Goal: Information Seeking & Learning: Learn about a topic

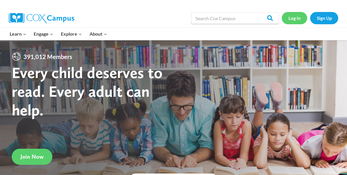
click at [298, 20] on link "Log In" at bounding box center [294, 18] width 25 height 12
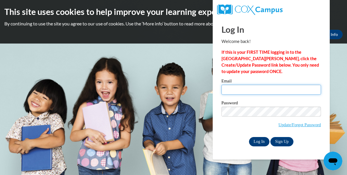
type input "paigehahlen1@gmail.com"
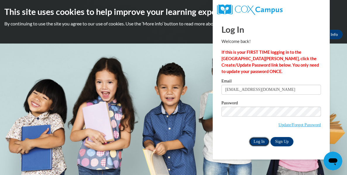
click at [261, 140] on input "Log In" at bounding box center [259, 141] width 20 height 9
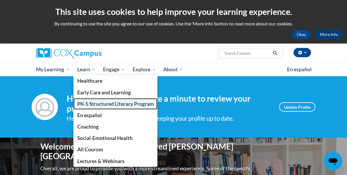
click at [104, 108] on link "PK-5 Structured Literacy Program" at bounding box center [115, 103] width 84 height 11
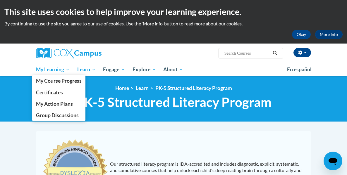
click at [51, 71] on span "My Learning" at bounding box center [53, 69] width 34 height 7
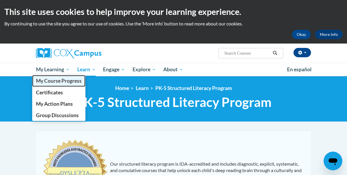
click at [62, 80] on span "My Course Progress" at bounding box center [59, 81] width 46 height 6
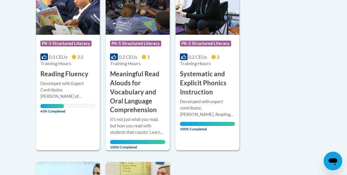
scroll to position [176, 0]
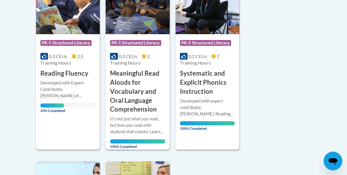
click at [69, 124] on div "Course Category: PK-5 Structured Literacy 0.3 CEUs 2.5 Training Hours COURSE Re…" at bounding box center [68, 62] width 64 height 175
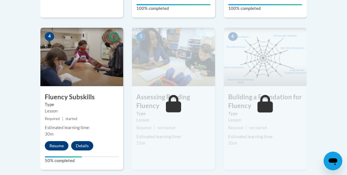
scroll to position [344, 0]
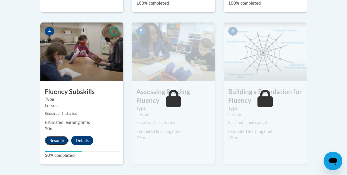
click at [62, 140] on button "Resume" at bounding box center [57, 140] width 24 height 9
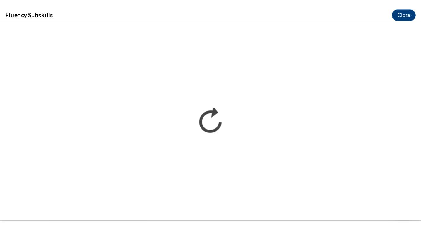
scroll to position [0, 0]
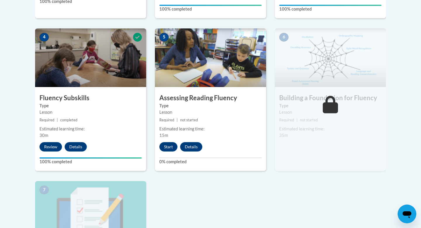
scroll to position [357, 0]
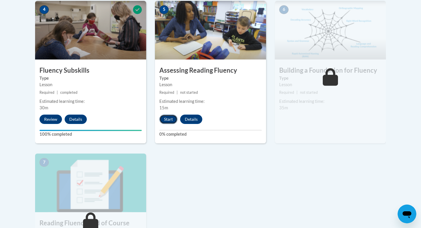
click at [169, 118] on button "Start" at bounding box center [169, 118] width 18 height 9
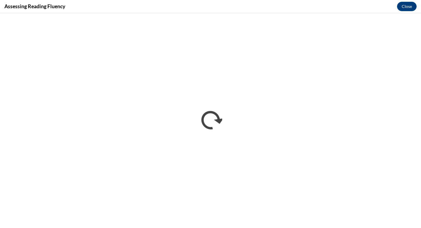
scroll to position [0, 0]
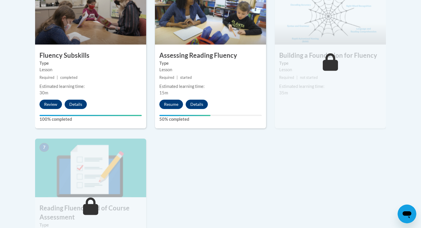
scroll to position [332, 0]
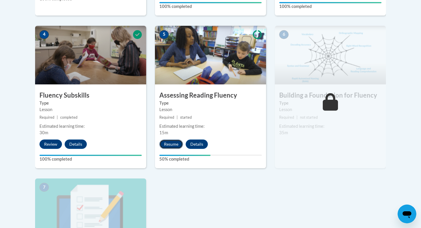
click at [175, 145] on button "Resume" at bounding box center [172, 143] width 24 height 9
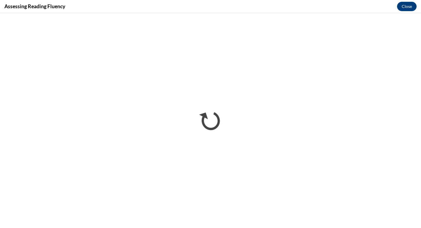
scroll to position [0, 0]
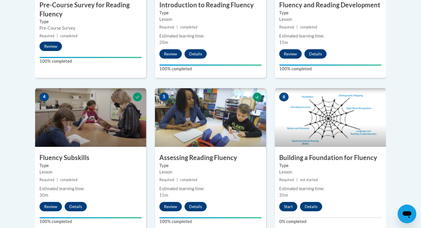
scroll to position [290, 0]
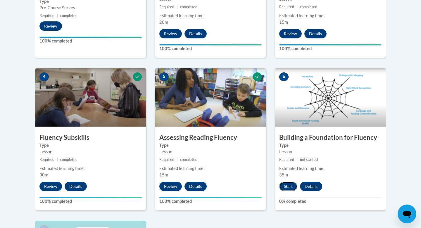
click at [290, 187] on button "Start" at bounding box center [289, 185] width 18 height 9
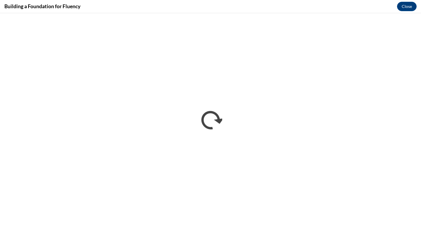
scroll to position [0, 0]
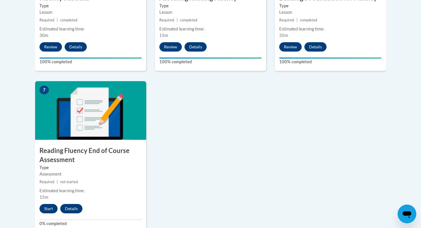
scroll to position [450, 0]
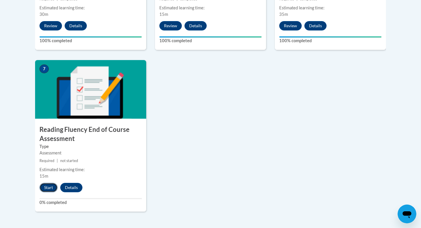
click at [49, 191] on button "Start" at bounding box center [49, 187] width 18 height 9
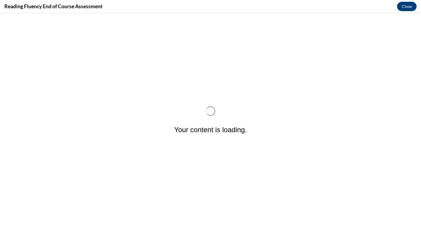
scroll to position [0, 0]
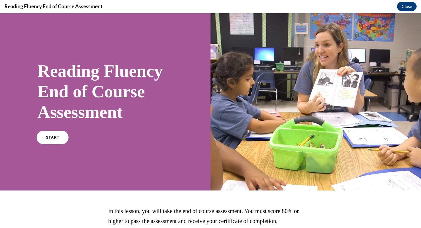
click at [58, 134] on link "START" at bounding box center [53, 137] width 32 height 13
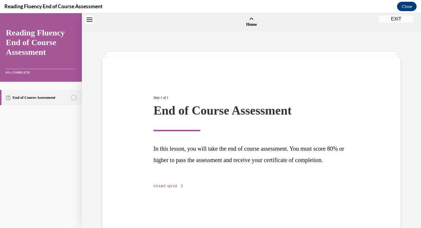
scroll to position [18, 0]
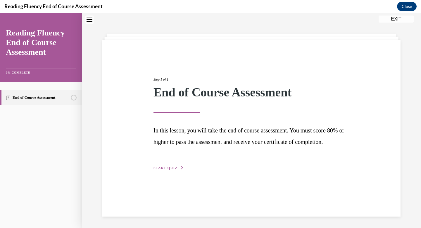
click at [173, 182] on div "Step 1 of 1 End of Course Assessment In this lesson, you will take the end of c…" at bounding box center [251, 128] width 299 height 176
click at [172, 170] on span "START QUIZ" at bounding box center [166, 168] width 24 height 4
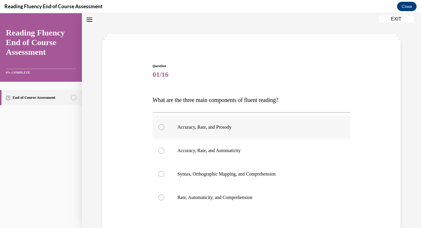
click at [234, 122] on label "Accuracy, Rate, and Prosody" at bounding box center [252, 126] width 198 height 23
click at [164, 124] on input "Accuracy, Rate, and Prosody" at bounding box center [162, 127] width 6 height 6
radio input "true"
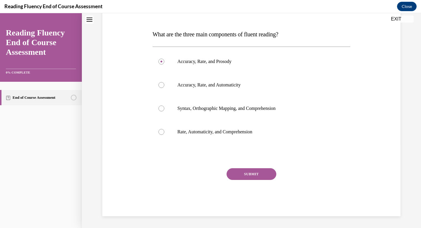
click at [244, 172] on button "SUBMIT" at bounding box center [252, 174] width 50 height 12
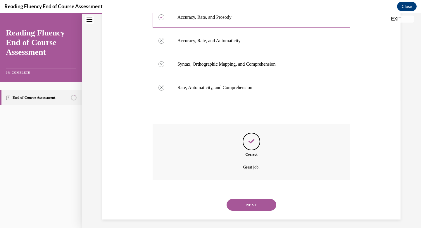
scroll to position [131, 0]
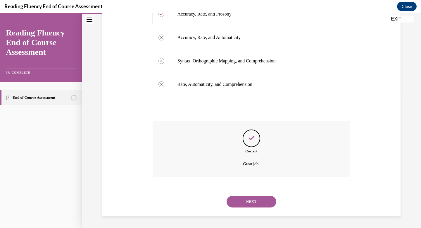
click at [256, 206] on button "NEXT" at bounding box center [252, 202] width 50 height 12
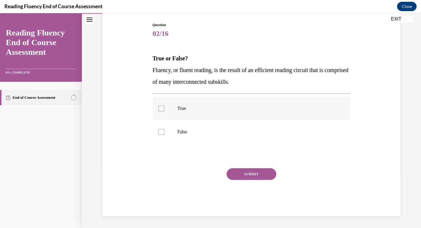
click at [177, 113] on label "True" at bounding box center [252, 108] width 198 height 23
click at [164, 111] on input "True" at bounding box center [162, 108] width 6 height 6
checkbox input "true"
click at [246, 171] on button "SUBMIT" at bounding box center [252, 174] width 50 height 12
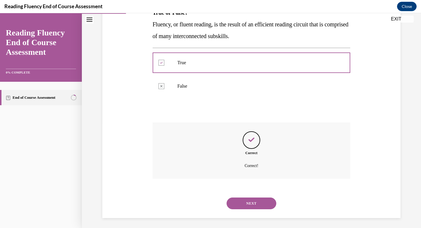
scroll to position [107, 0]
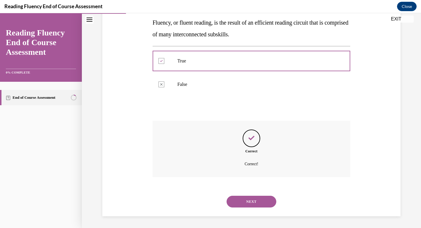
click at [258, 200] on button "NEXT" at bounding box center [252, 202] width 50 height 12
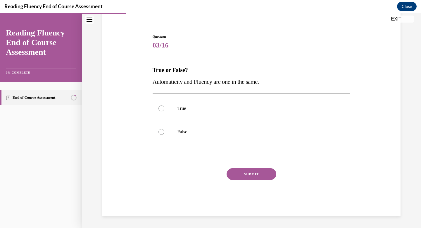
scroll to position [47, 0]
click at [234, 129] on p "False" at bounding box center [257, 132] width 159 height 6
click at [164, 129] on input "False" at bounding box center [162, 132] width 6 height 6
radio input "true"
click at [256, 169] on button "SUBMIT" at bounding box center [252, 174] width 50 height 12
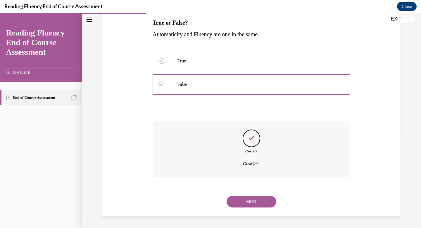
click at [256, 201] on button "NEXT" at bounding box center [252, 202] width 50 height 12
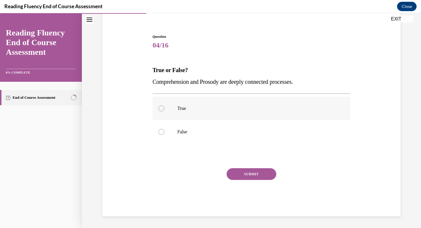
click at [229, 109] on p "True" at bounding box center [257, 108] width 159 height 6
click at [164, 109] on input "True" at bounding box center [162, 108] width 6 height 6
radio input "true"
click at [253, 169] on button "SUBMIT" at bounding box center [252, 174] width 50 height 12
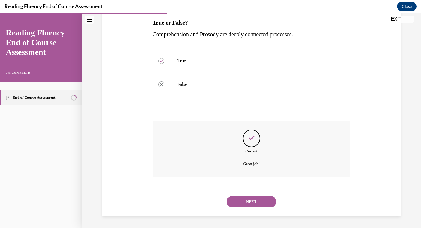
click at [260, 206] on button "NEXT" at bounding box center [252, 202] width 50 height 12
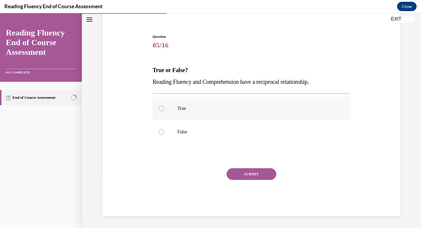
click at [259, 107] on p "True" at bounding box center [257, 108] width 159 height 6
click at [164, 107] on input "True" at bounding box center [162, 108] width 6 height 6
radio input "true"
click at [256, 171] on button "SUBMIT" at bounding box center [252, 174] width 50 height 12
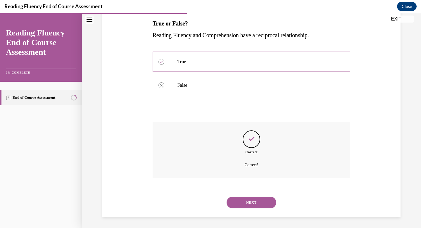
scroll to position [95, 0]
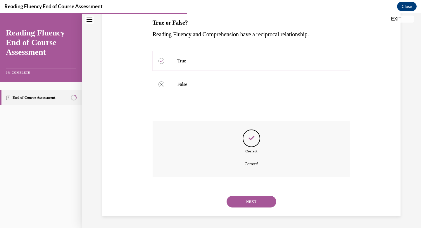
click at [254, 203] on button "NEXT" at bounding box center [252, 202] width 50 height 12
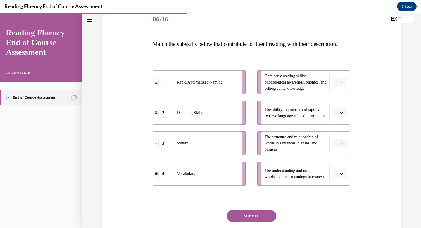
scroll to position [76, 0]
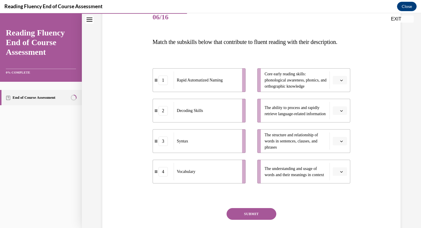
click at [342, 85] on button "button" at bounding box center [340, 80] width 14 height 9
click at [341, 129] on div "2" at bounding box center [339, 128] width 15 height 12
click at [341, 112] on icon "button" at bounding box center [341, 110] width 3 height 3
click at [368, 133] on div "Question 06/16 Match the subskills below that contribute to fluent reading with…" at bounding box center [251, 122] width 301 height 268
click at [337, 144] on span "Please select an option" at bounding box center [338, 141] width 2 height 6
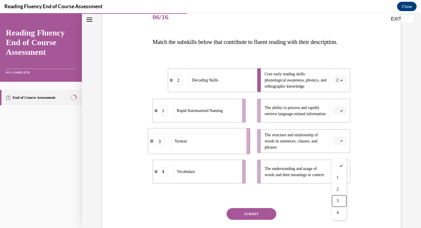
click at [339, 198] on span "3" at bounding box center [338, 200] width 2 height 5
click at [342, 173] on icon "button" at bounding box center [341, 171] width 3 height 3
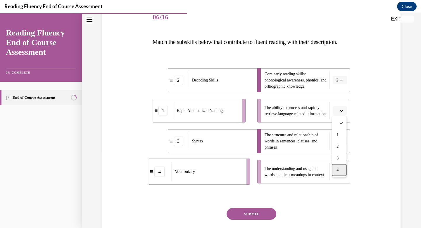
click at [341, 169] on div "4" at bounding box center [339, 170] width 15 height 12
click at [341, 113] on span "button" at bounding box center [342, 111] width 4 height 4
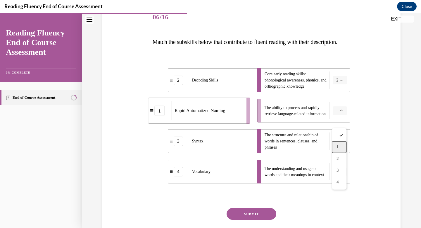
click at [344, 150] on div "1" at bounding box center [339, 147] width 15 height 12
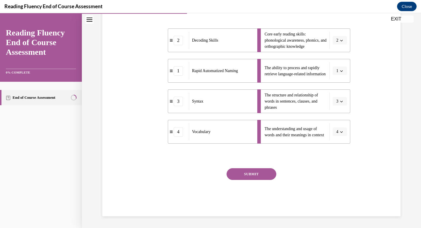
click at [250, 180] on button "SUBMIT" at bounding box center [252, 174] width 50 height 12
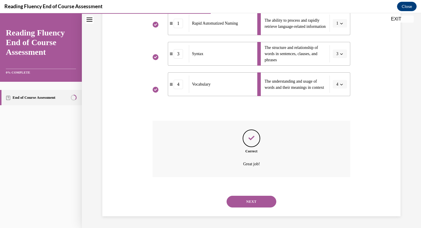
scroll to position [174, 0]
click at [255, 205] on button "NEXT" at bounding box center [252, 202] width 50 height 12
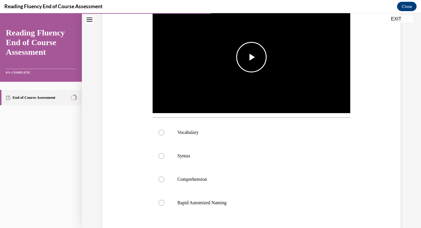
scroll to position [142, 0]
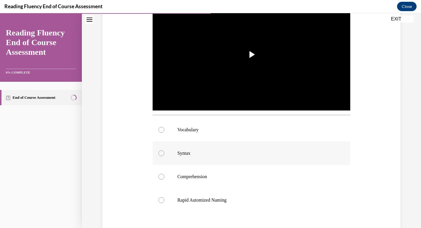
click at [256, 160] on label "Syntax" at bounding box center [252, 152] width 198 height 23
click at [164, 156] on input "Syntax" at bounding box center [162, 153] width 6 height 6
radio input "true"
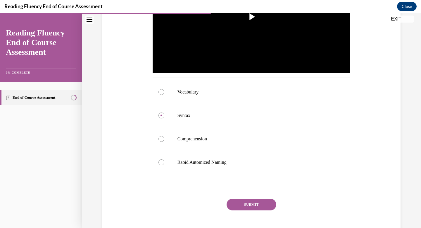
click at [258, 203] on button "SUBMIT" at bounding box center [252, 204] width 50 height 12
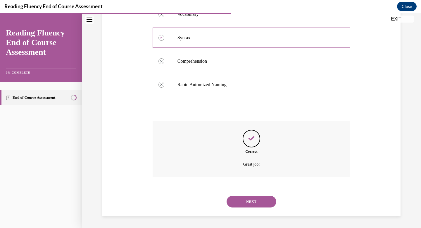
click at [258, 203] on button "NEXT" at bounding box center [252, 202] width 50 height 12
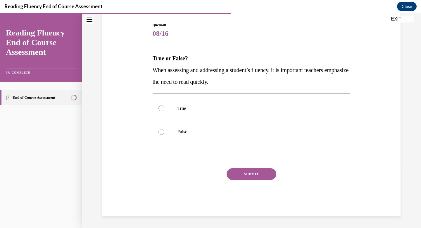
scroll to position [59, 0]
click at [256, 131] on p "False" at bounding box center [257, 132] width 159 height 6
click at [164, 131] on input "False" at bounding box center [162, 132] width 6 height 6
radio input "true"
click at [258, 174] on button "SUBMIT" at bounding box center [252, 174] width 50 height 12
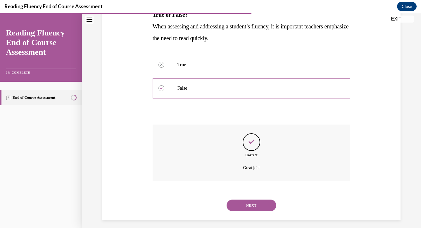
scroll to position [107, 0]
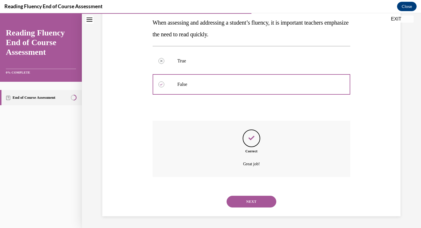
click at [257, 204] on button "NEXT" at bounding box center [252, 202] width 50 height 12
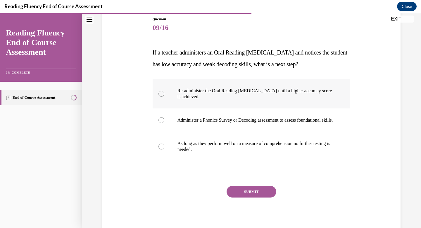
scroll to position [66, 0]
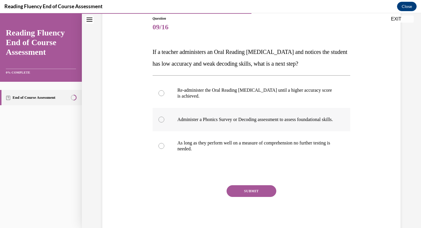
click at [284, 122] on p "Administer a Phonics Survey or Decoding assessment to assess foundational skill…" at bounding box center [257, 119] width 159 height 6
click at [164, 122] on input "Administer a Phonics Survey or Decoding assessment to assess foundational skill…" at bounding box center [162, 119] width 6 height 6
radio input "true"
click at [259, 194] on button "SUBMIT" at bounding box center [252, 191] width 50 height 12
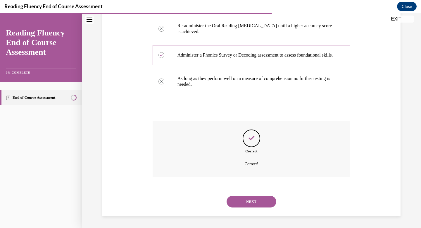
click at [260, 203] on button "NEXT" at bounding box center [252, 202] width 50 height 12
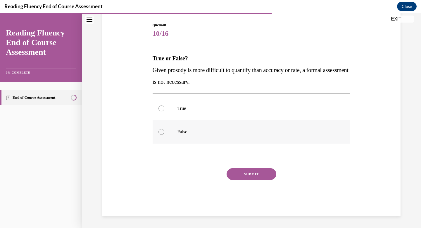
click at [271, 137] on label "False" at bounding box center [252, 131] width 198 height 23
click at [164, 135] on input "False" at bounding box center [162, 132] width 6 height 6
radio input "true"
click at [268, 172] on button "SUBMIT" at bounding box center [252, 174] width 50 height 12
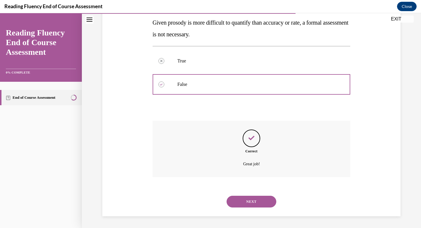
click at [264, 198] on button "NEXT" at bounding box center [252, 202] width 50 height 12
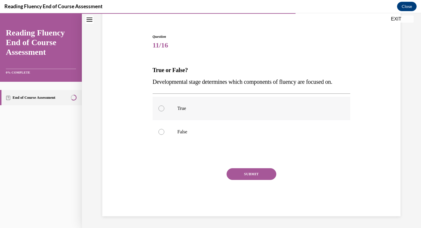
click at [270, 112] on label "True" at bounding box center [252, 108] width 198 height 23
click at [164, 111] on input "True" at bounding box center [162, 108] width 6 height 6
radio input "true"
click at [270, 170] on button "SUBMIT" at bounding box center [252, 174] width 50 height 12
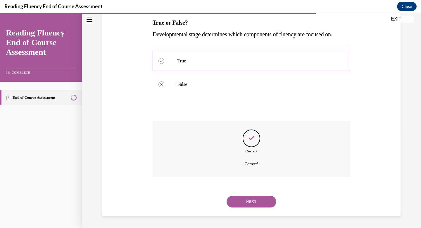
click at [261, 207] on button "NEXT" at bounding box center [252, 202] width 50 height 12
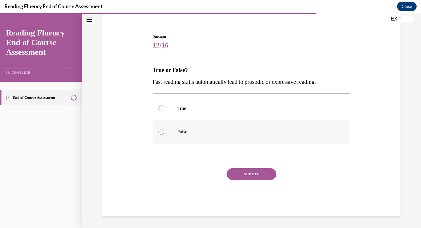
click at [257, 133] on p "False" at bounding box center [257, 132] width 159 height 6
click at [164, 133] on input "False" at bounding box center [162, 132] width 6 height 6
radio input "true"
click at [256, 176] on button "SUBMIT" at bounding box center [252, 174] width 50 height 12
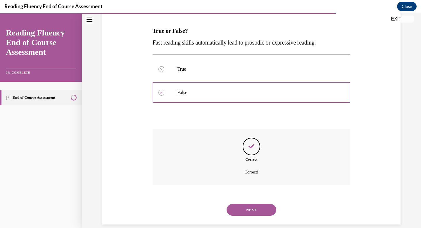
scroll to position [95, 0]
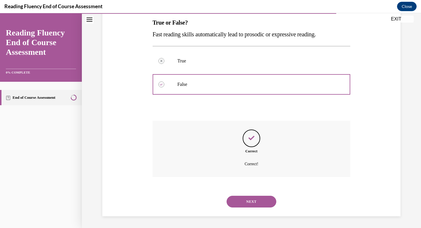
click at [251, 203] on button "NEXT" at bounding box center [252, 202] width 50 height 12
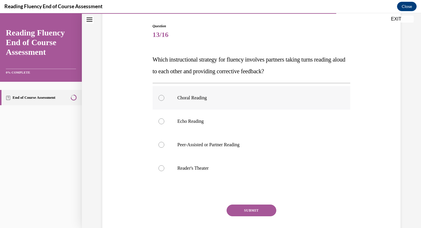
scroll to position [58, 0]
click at [259, 141] on p "Peer-Assisted or Partner Reading" at bounding box center [257, 144] width 159 height 6
click at [164, 141] on input "Peer-Assisted or Partner Reading" at bounding box center [162, 144] width 6 height 6
radio input "true"
click at [257, 209] on button "SUBMIT" at bounding box center [252, 210] width 50 height 12
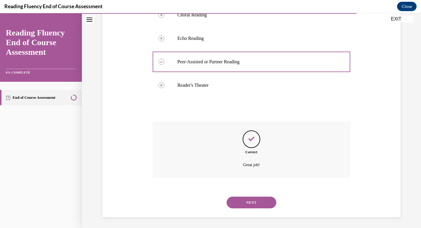
scroll to position [142, 0]
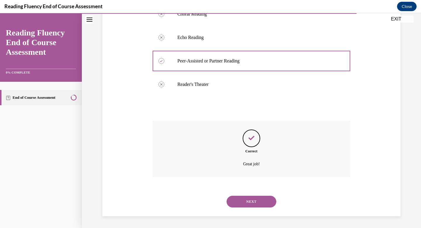
click at [257, 209] on div "NEXT" at bounding box center [252, 201] width 198 height 23
click at [259, 203] on button "NEXT" at bounding box center [252, 202] width 50 height 12
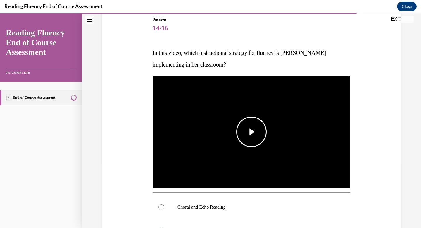
scroll to position [66, 0]
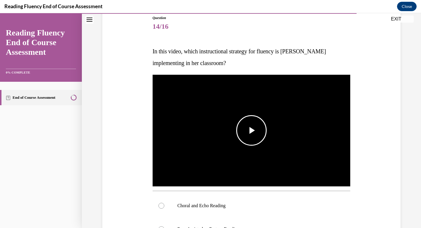
click at [256, 152] on img "Video player" at bounding box center [252, 131] width 198 height 112
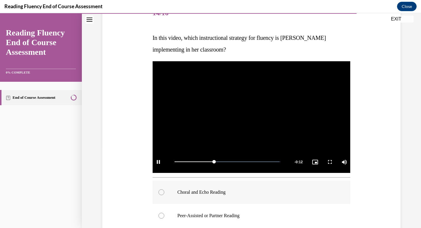
scroll to position [80, 0]
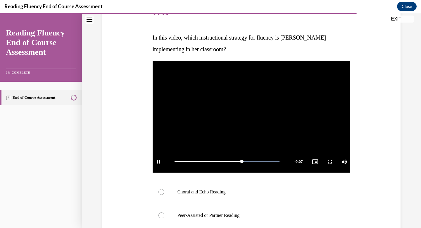
click at [296, 136] on video "Video player" at bounding box center [252, 117] width 198 height 112
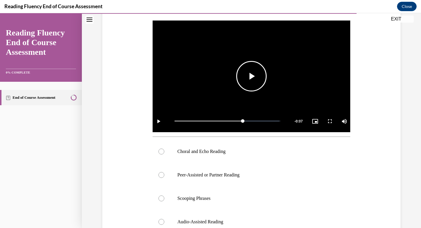
scroll to position [147, 0]
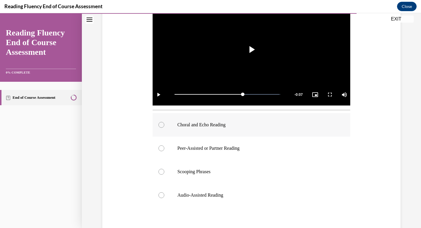
click at [295, 120] on label "Choral and Echo Reading" at bounding box center [252, 124] width 198 height 23
click at [164, 122] on input "Choral and Echo Reading" at bounding box center [162, 125] width 6 height 6
radio input "true"
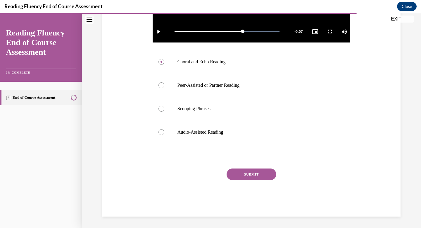
click at [264, 170] on button "SUBMIT" at bounding box center [252, 174] width 50 height 12
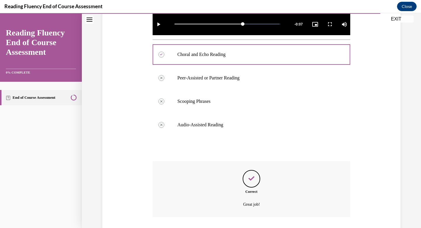
scroll to position [257, 0]
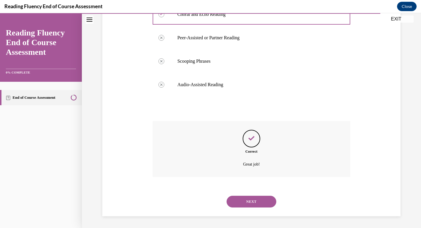
click at [252, 203] on button "NEXT" at bounding box center [252, 202] width 50 height 12
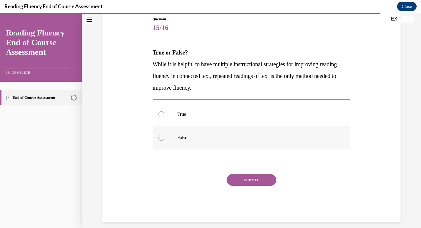
click at [253, 137] on p "False" at bounding box center [257, 138] width 159 height 6
click at [164, 137] on input "False" at bounding box center [162, 138] width 6 height 6
radio input "true"
click at [258, 179] on button "SUBMIT" at bounding box center [252, 180] width 50 height 12
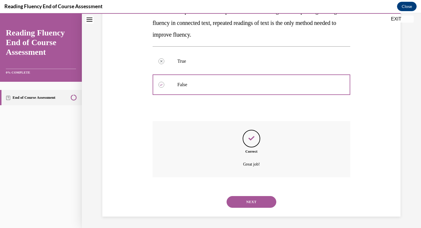
scroll to position [118, 0]
click at [258, 200] on button "NEXT" at bounding box center [252, 202] width 50 height 12
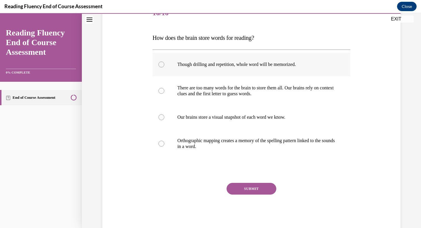
scroll to position [84, 0]
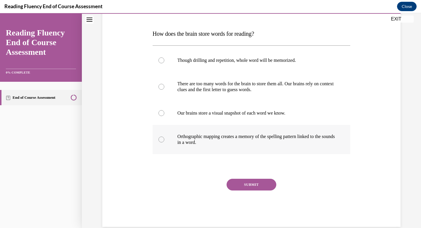
click at [289, 135] on p "Orthographic mapping creates a memory of the spelling pattern linked to the sou…" at bounding box center [257, 139] width 159 height 12
click at [164, 136] on input "Orthographic mapping creates a memory of the spelling pattern linked to the sou…" at bounding box center [162, 139] width 6 height 6
radio input "true"
click at [259, 184] on button "SUBMIT" at bounding box center [252, 185] width 50 height 12
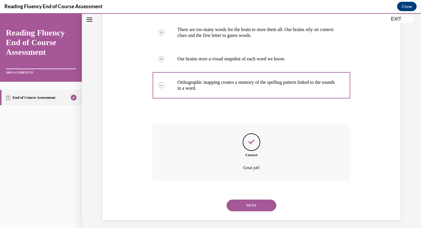
scroll to position [142, 0]
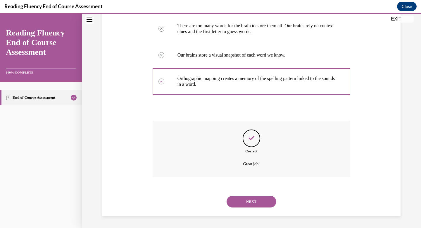
click at [259, 199] on button "NEXT" at bounding box center [252, 202] width 50 height 12
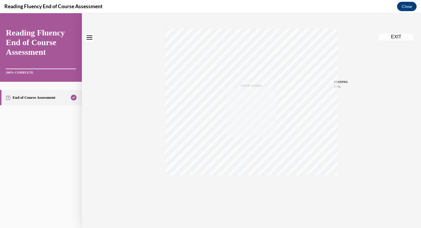
scroll to position [0, 0]
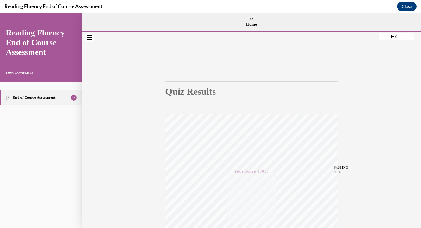
click at [392, 35] on button "EXIT" at bounding box center [396, 36] width 35 height 7
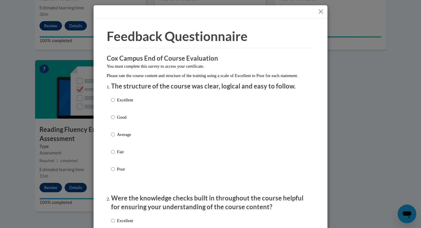
click at [123, 120] on p "Good" at bounding box center [125, 117] width 16 height 6
click at [115, 120] on input "Good" at bounding box center [113, 117] width 4 height 6
radio input "true"
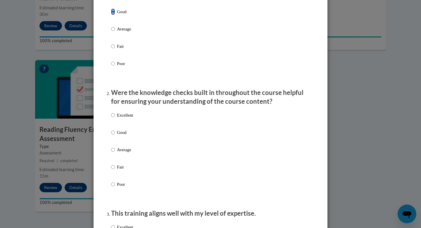
scroll to position [135, 0]
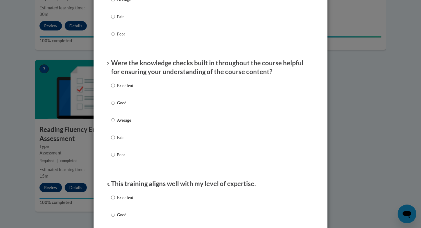
click at [122, 106] on p "Good" at bounding box center [125, 103] width 16 height 6
click at [115, 106] on input "Good" at bounding box center [113, 103] width 4 height 6
radio input "true"
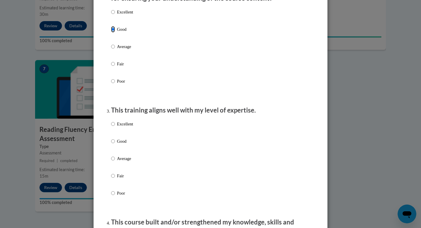
scroll to position [0, 0]
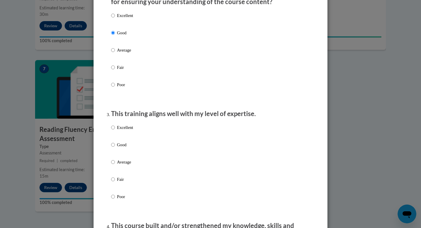
click at [119, 148] on p "Good" at bounding box center [125, 144] width 16 height 6
click at [115, 148] on input "Good" at bounding box center [113, 144] width 4 height 6
radio input "true"
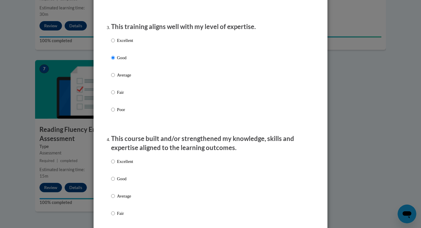
click at [123, 182] on p "Good" at bounding box center [125, 178] width 16 height 6
click at [115, 182] on input "Good" at bounding box center [113, 178] width 4 height 6
radio input "true"
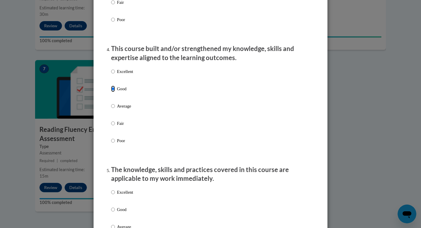
scroll to position [397, 0]
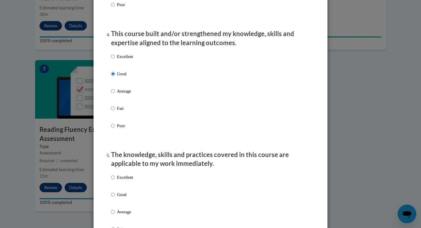
click at [127, 198] on p "Good" at bounding box center [125, 194] width 16 height 6
click at [115, 198] on input "Good" at bounding box center [113, 194] width 4 height 6
radio input "true"
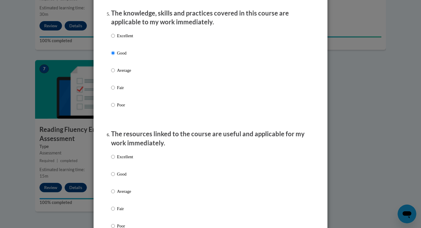
click at [124, 177] on p "Good" at bounding box center [125, 174] width 16 height 6
click at [115, 177] on input "Good" at bounding box center [113, 174] width 4 height 6
radio input "true"
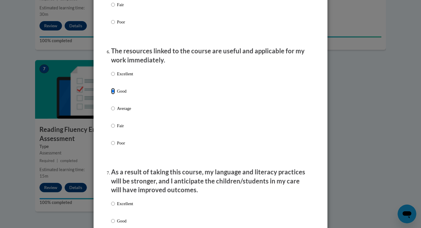
scroll to position [666, 0]
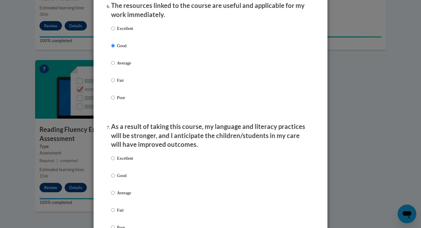
click at [125, 179] on p "Good" at bounding box center [125, 175] width 16 height 6
click at [115, 179] on input "Good" at bounding box center [113, 175] width 4 height 6
radio input "true"
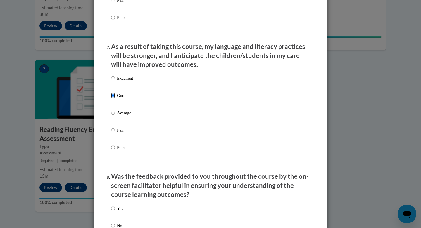
scroll to position [789, 0]
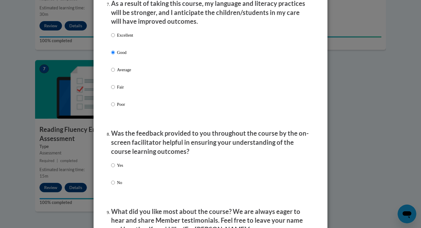
click at [119, 168] on p "Yes" at bounding box center [120, 165] width 6 height 6
click at [115, 168] on input "Yes" at bounding box center [113, 165] width 4 height 6
radio input "true"
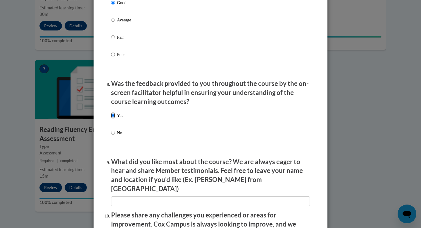
scroll to position [894, 0]
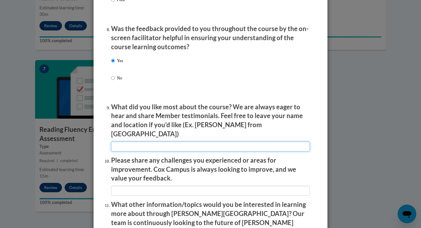
click at [143, 145] on input "textbox" at bounding box center [210, 146] width 199 height 10
type input "the examples"
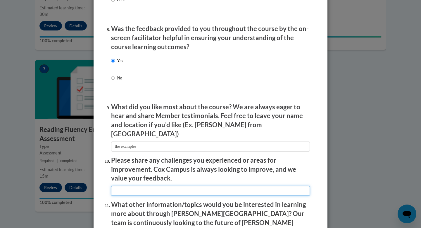
click at [146, 186] on input "textbox" at bounding box center [210, 191] width 199 height 10
type input "n/a"
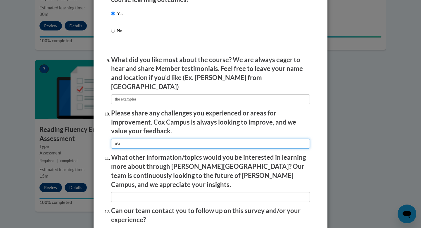
scroll to position [951, 0]
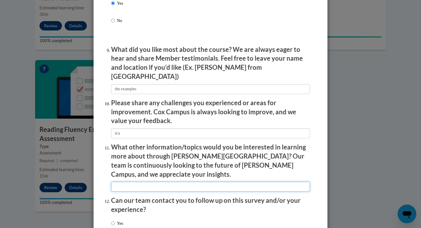
click at [152, 181] on input "textbox" at bounding box center [210, 186] width 199 height 10
type input "n/a"
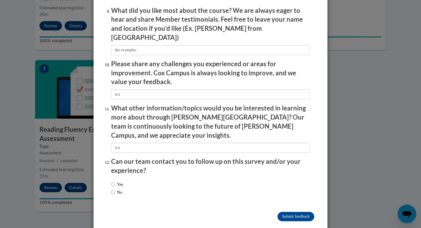
click at [120, 189] on label "No" at bounding box center [116, 192] width 11 height 6
click at [115, 189] on input "No" at bounding box center [113, 192] width 4 height 6
radio input "true"
click at [295, 212] on input "Submit feedback" at bounding box center [296, 216] width 37 height 9
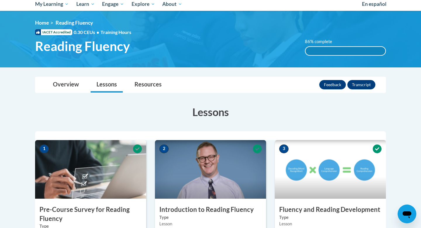
scroll to position [0, 0]
